Goal: Check status: Check status

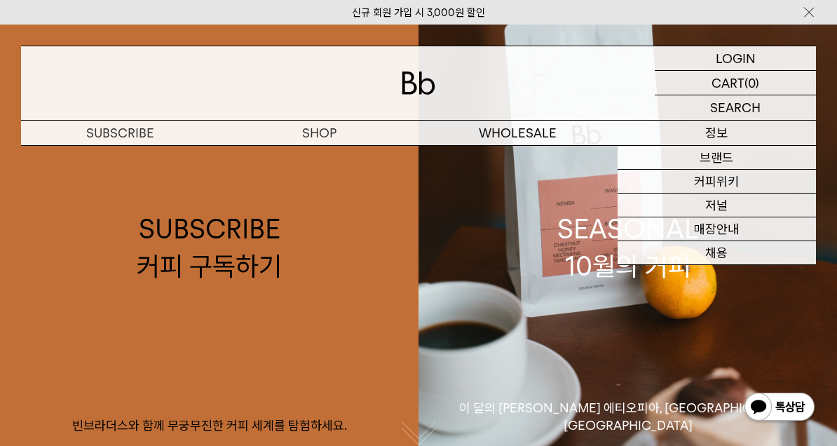
click at [748, 186] on link "커피위키" at bounding box center [716, 182] width 199 height 24
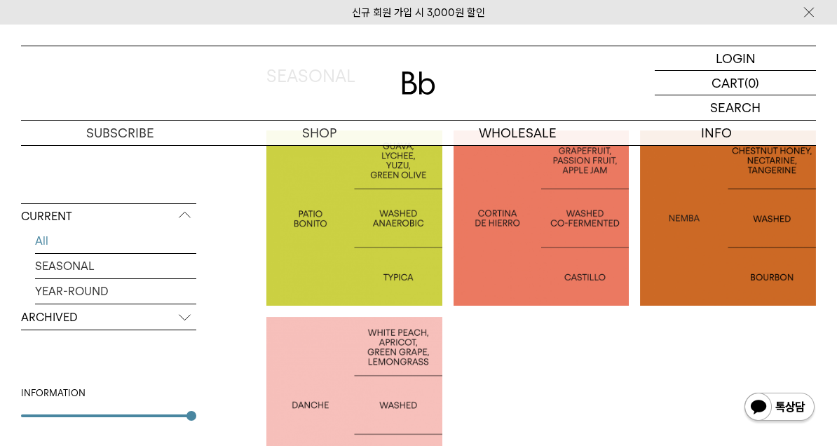
scroll to position [298, 0]
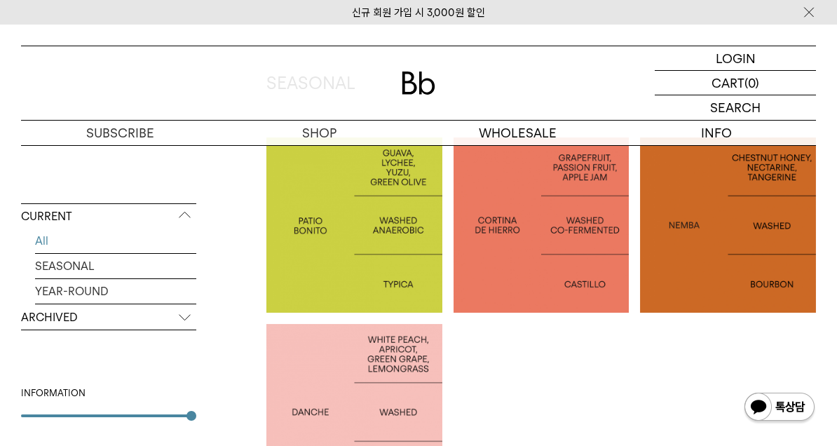
click at [177, 273] on link "SEASONAL" at bounding box center [115, 266] width 161 height 25
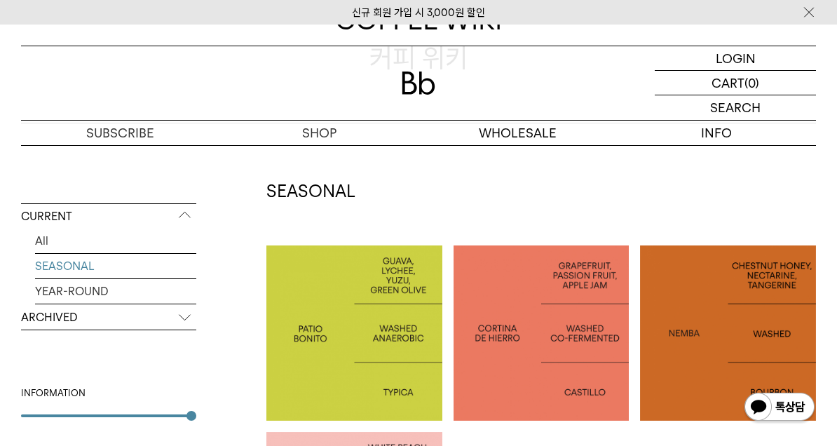
scroll to position [177, 0]
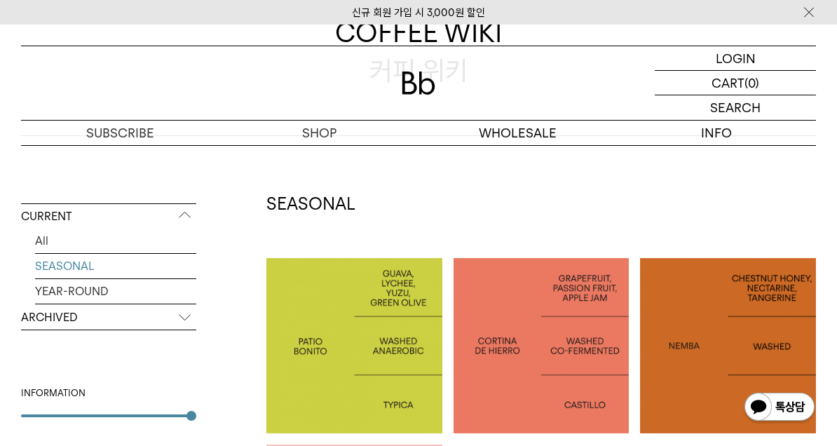
click at [163, 289] on link "YEAR-ROUND" at bounding box center [115, 291] width 161 height 25
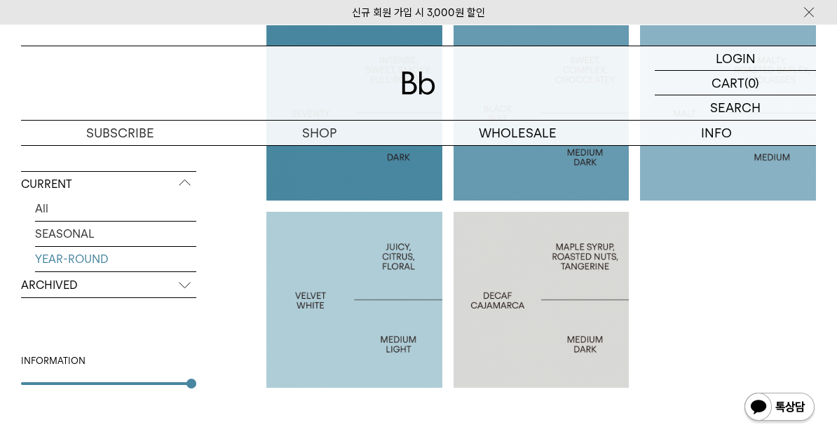
scroll to position [405, 0]
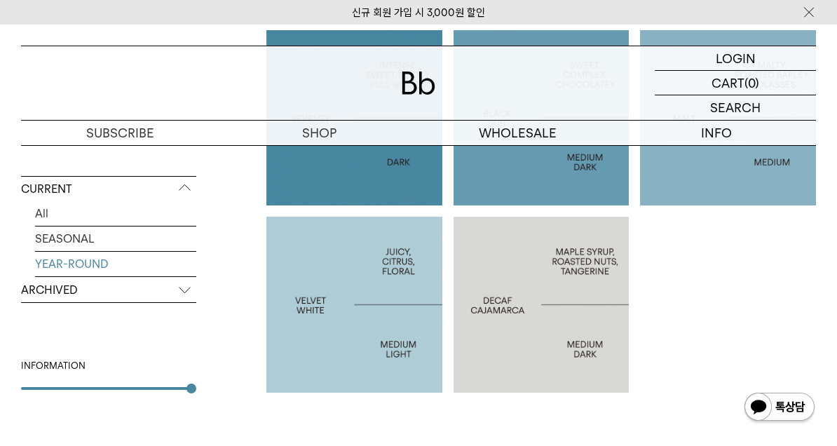
click at [185, 289] on p "ARCHIVED" at bounding box center [108, 289] width 175 height 25
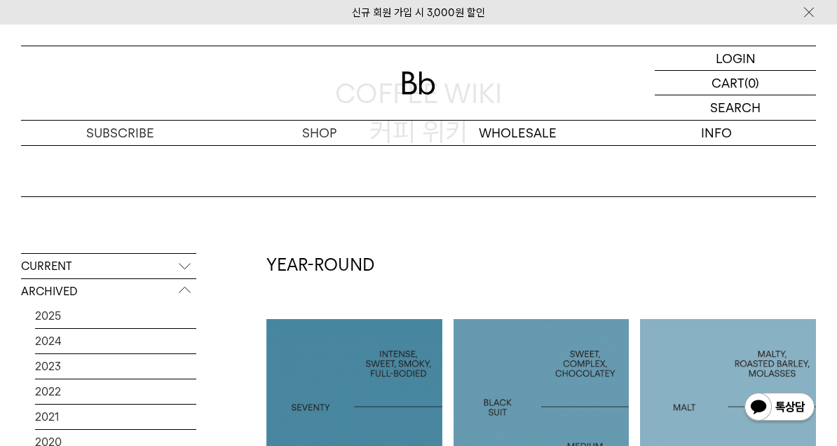
scroll to position [112, 0]
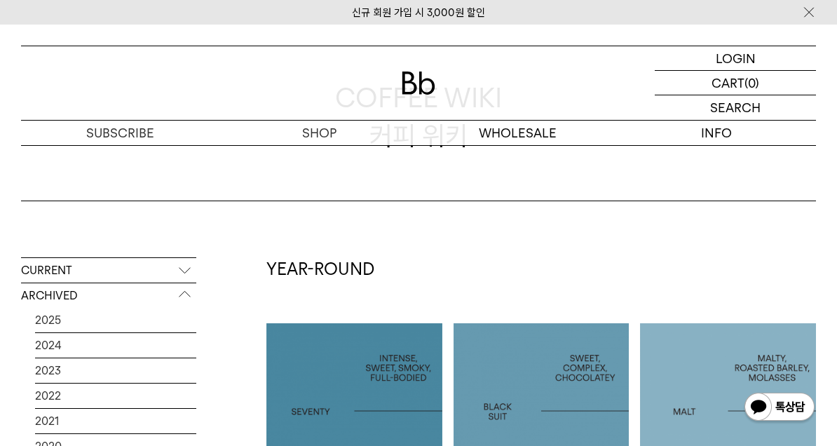
click at [181, 265] on p "CURRENT" at bounding box center [108, 270] width 175 height 25
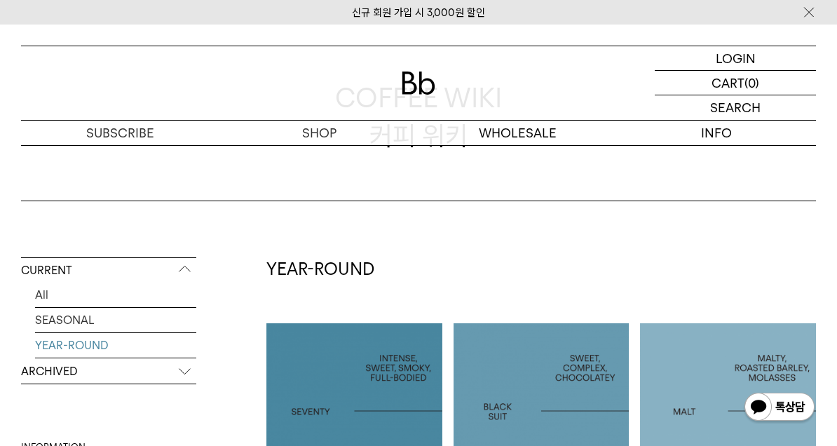
click at [100, 297] on link "All" at bounding box center [115, 294] width 161 height 25
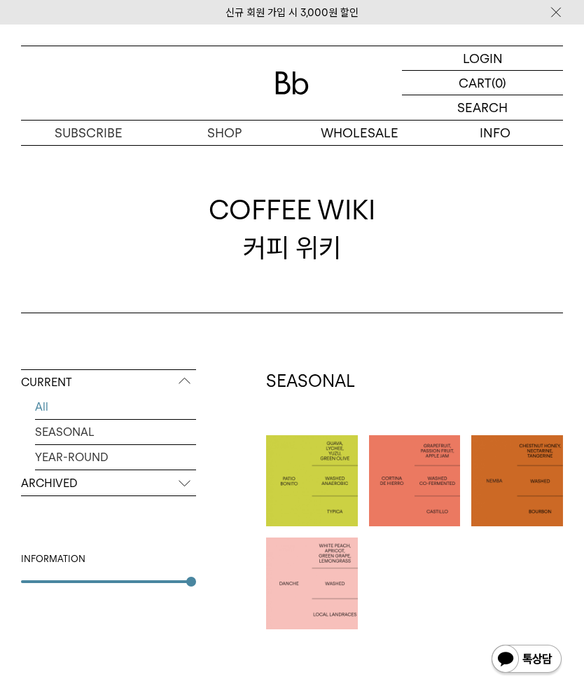
click at [509, 59] on div "LOGIN 로그인" at bounding box center [482, 58] width 161 height 24
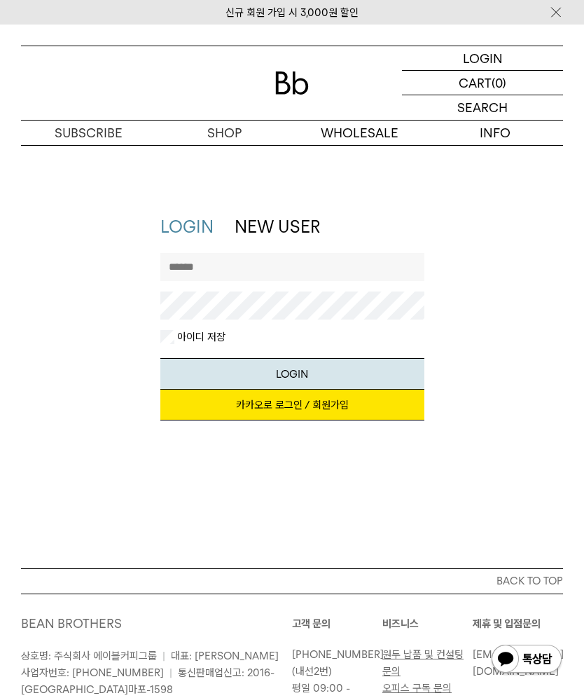
click at [354, 406] on link "카카오로 로그인 / 회원가입" at bounding box center [292, 405] width 264 height 31
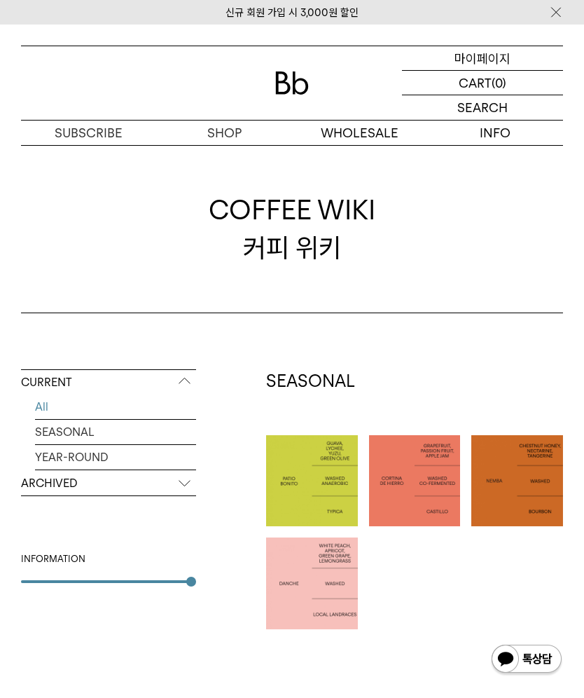
click at [518, 60] on div "MYPAGE 마이페이지" at bounding box center [482, 58] width 161 height 24
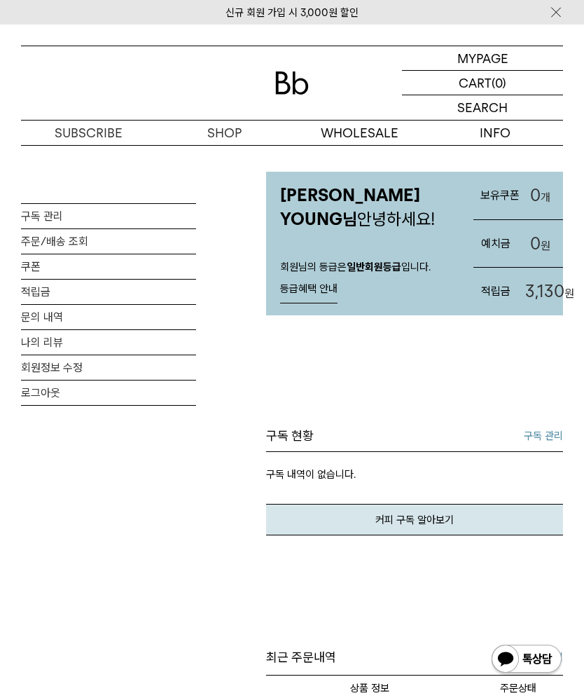
scroll to position [34, 0]
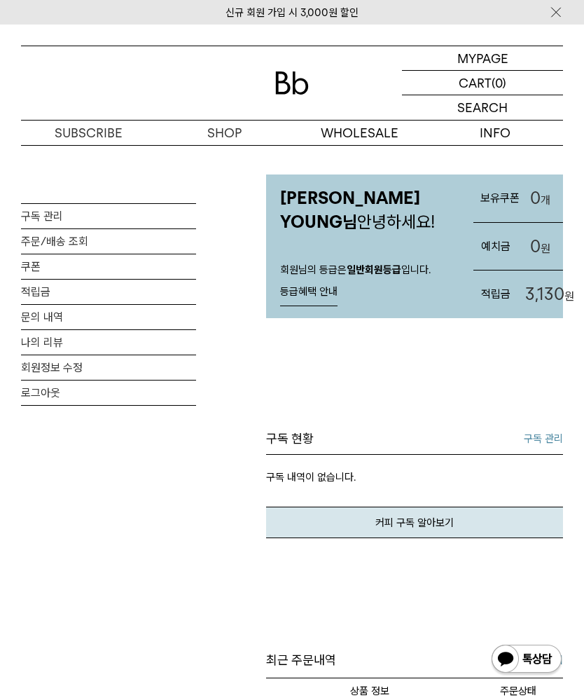
click at [126, 240] on link "주문/배송 조회" at bounding box center [108, 241] width 175 height 25
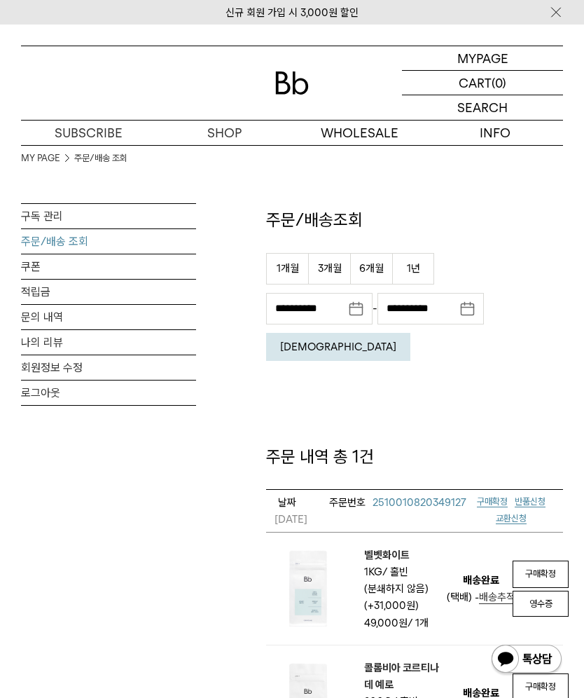
click at [341, 271] on button "3개월" at bounding box center [329, 269] width 42 height 32
type input "**********"
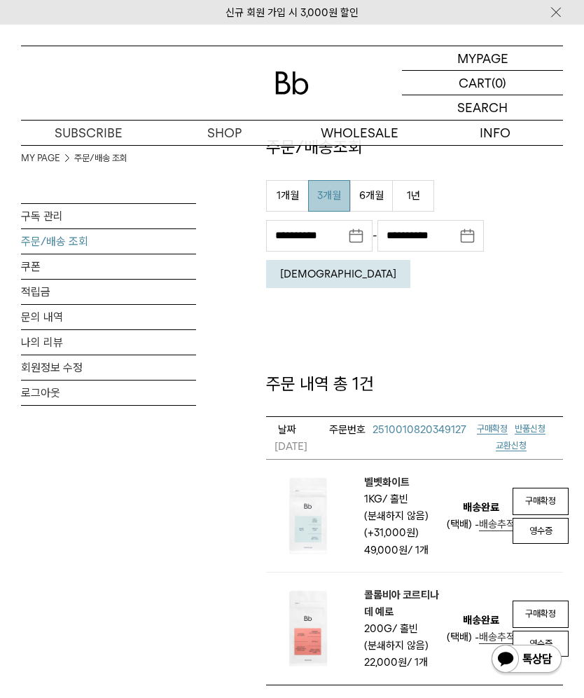
scroll to position [30, 0]
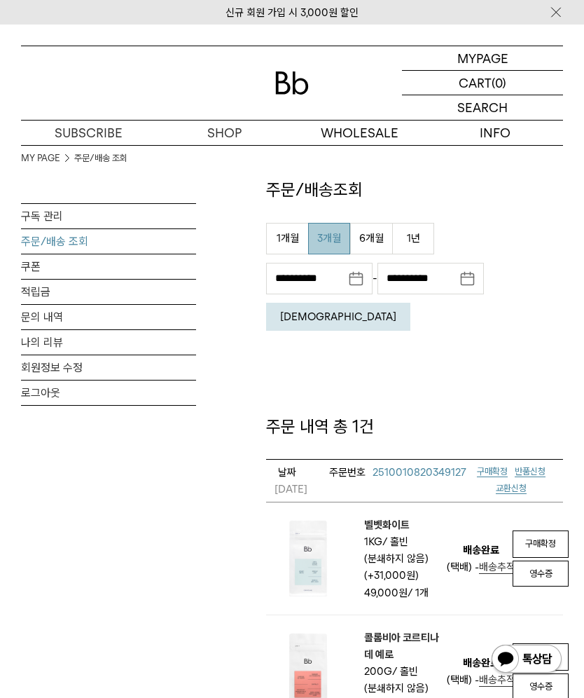
click at [411, 303] on button "[DEMOGRAPHIC_DATA]" at bounding box center [338, 317] width 144 height 28
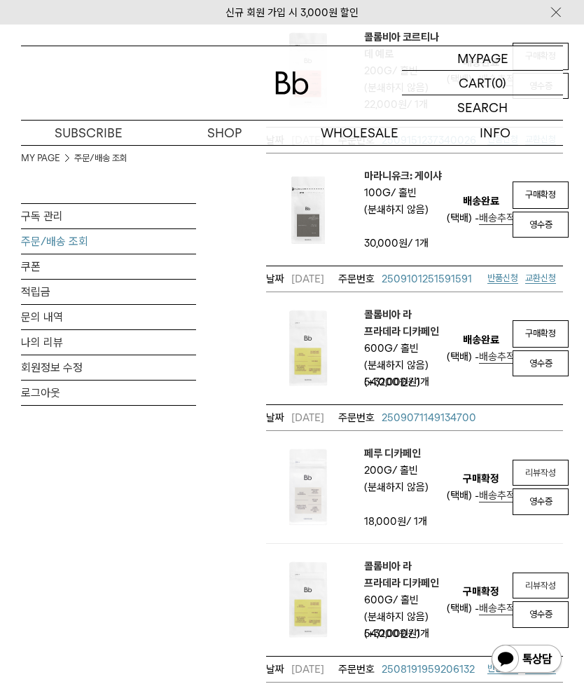
scroll to position [693, 0]
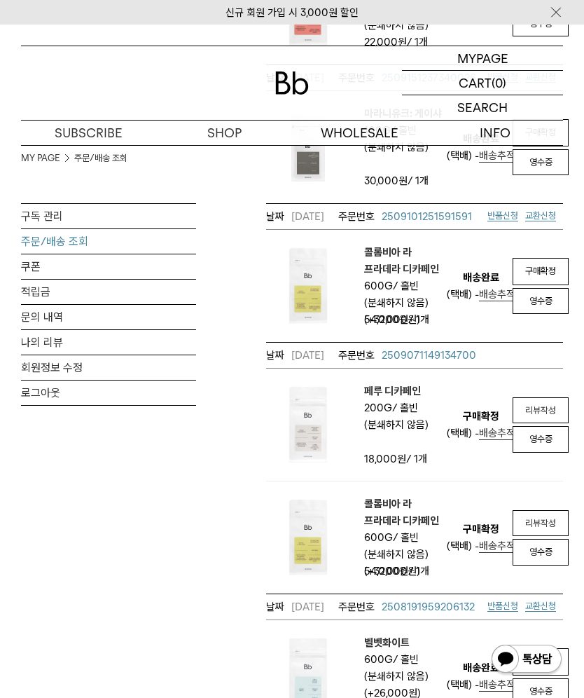
click at [407, 385] on em "페루 디카페인" at bounding box center [404, 391] width 80 height 17
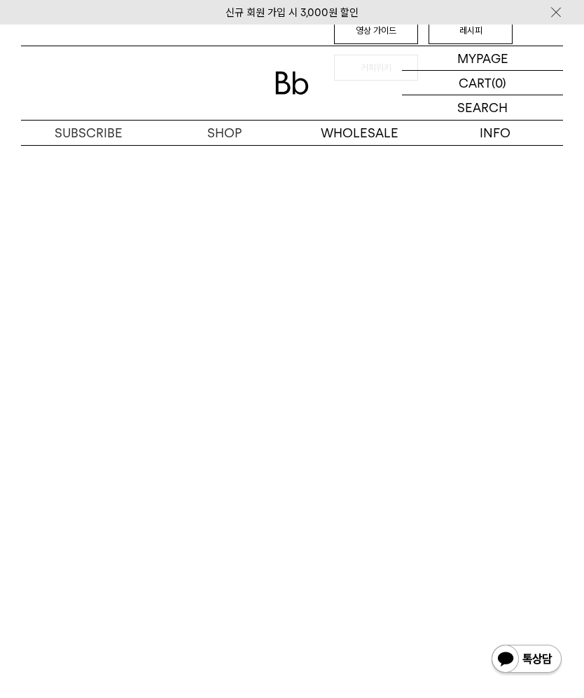
scroll to position [1623, 0]
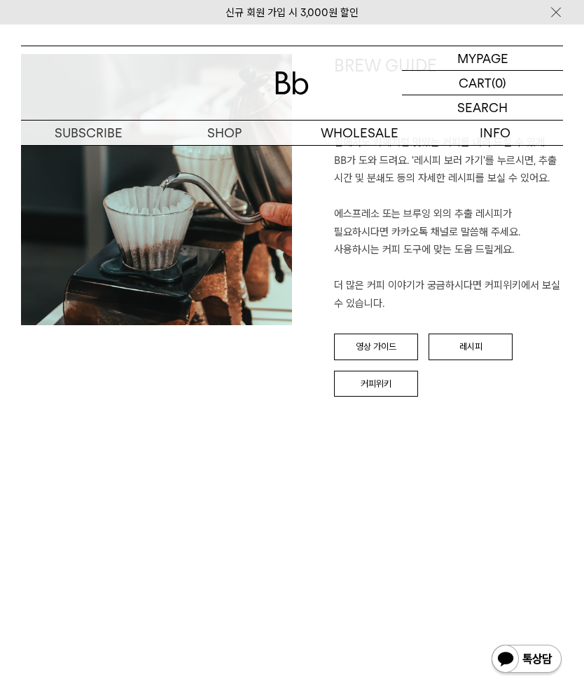
click at [490, 334] on link "레시피" at bounding box center [471, 347] width 84 height 27
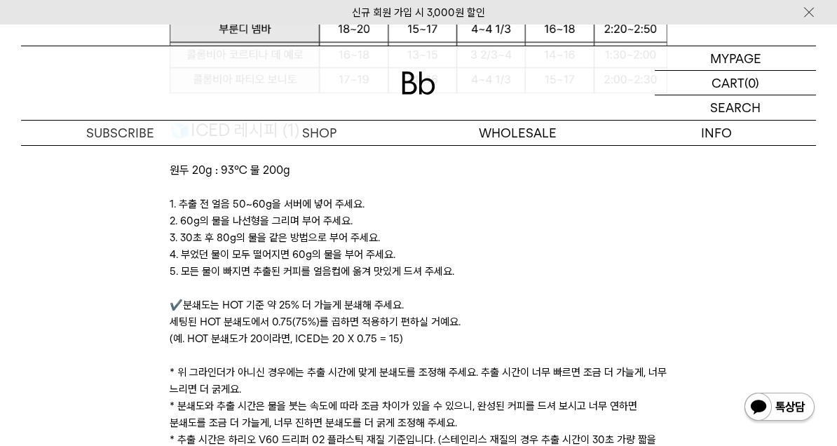
scroll to position [2016, 0]
